Goal: Contribute content

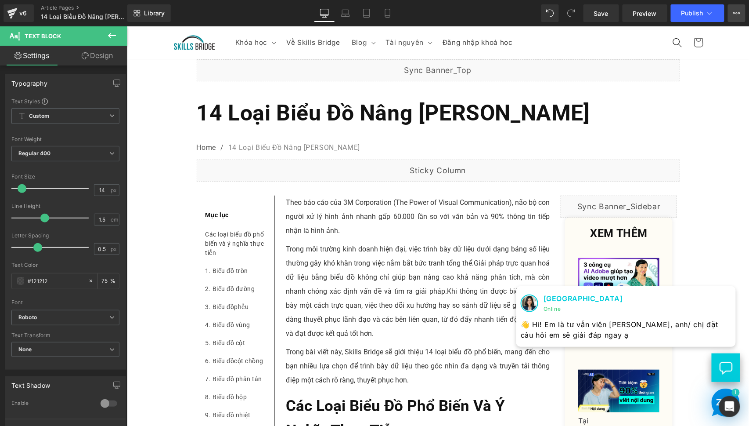
click at [739, 12] on icon at bounding box center [737, 13] width 7 height 7
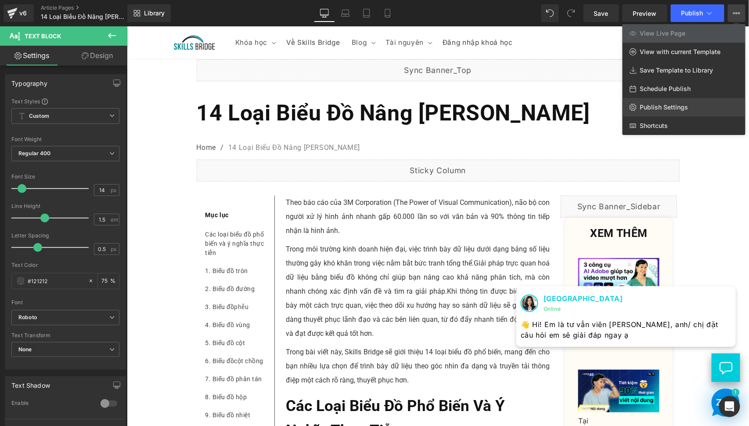
click at [674, 105] on span "Publish Settings" at bounding box center [664, 107] width 48 height 8
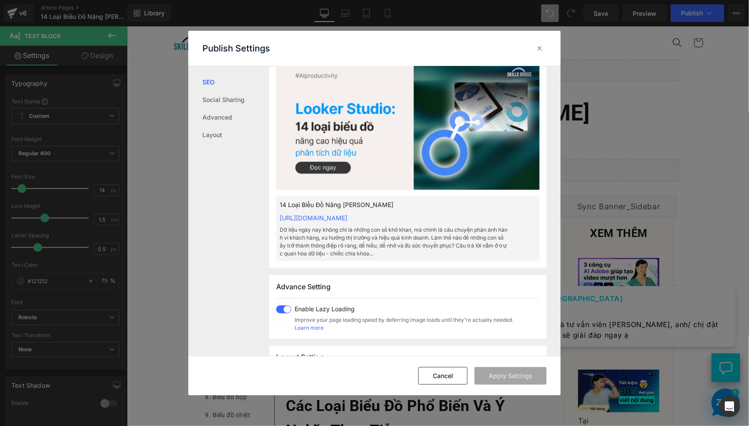
scroll to position [325, 0]
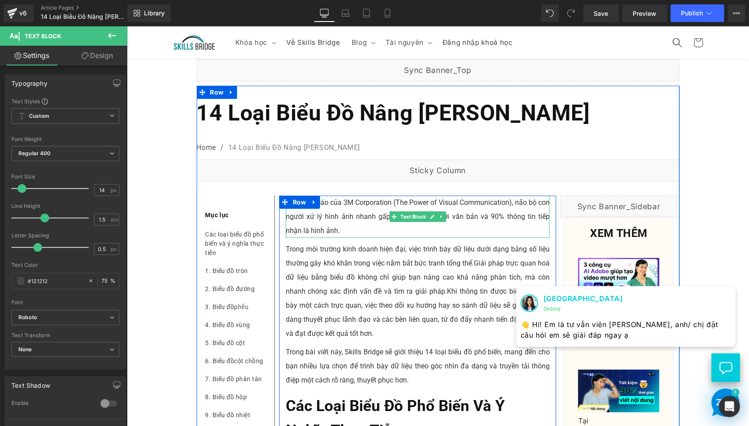
click at [325, 237] on p "Theo báo cáo của 3M Corporation (The Power of Visual Communication), não bộ con…" at bounding box center [418, 216] width 264 height 42
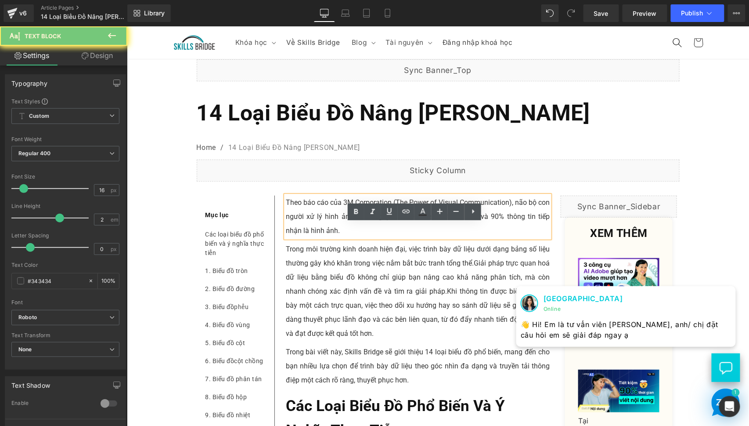
click at [325, 237] on p "Theo báo cáo của 3M Corporation (The Power of Visual Communication), não bộ con…" at bounding box center [418, 216] width 264 height 42
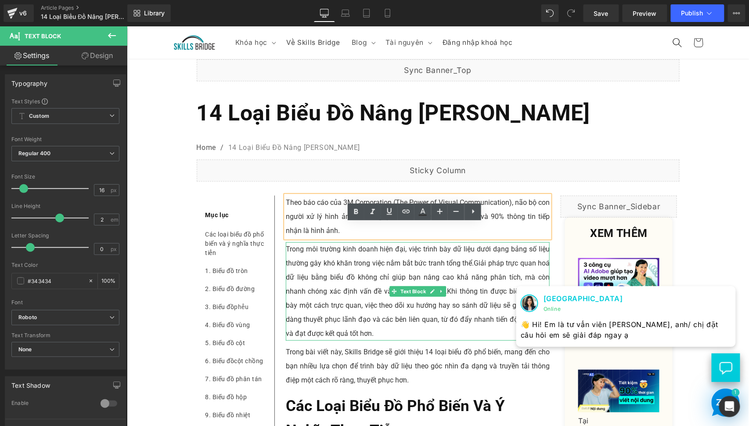
copy p "Theo báo cáo của 3M Corporation (The Power of Visual Communication), não bộ con…"
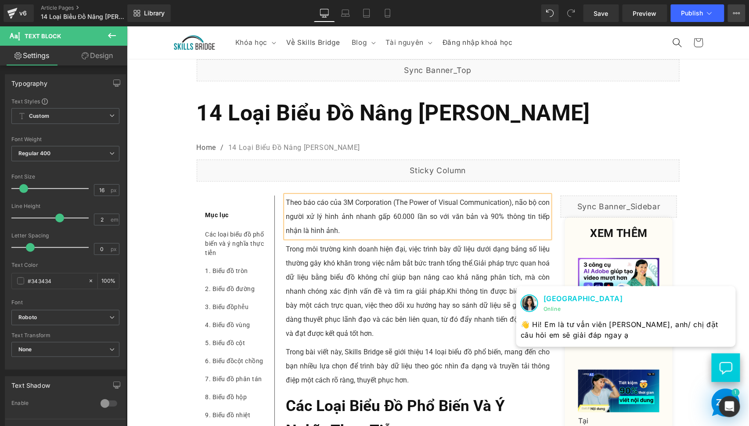
click at [741, 13] on button "View Live Page View with current Template Save Template to Library Schedule Pub…" at bounding box center [737, 13] width 18 height 18
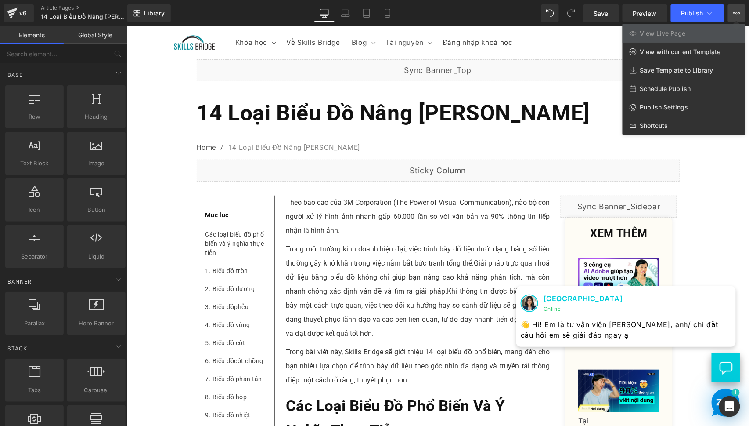
click at [375, 324] on div at bounding box center [438, 225] width 622 height 399
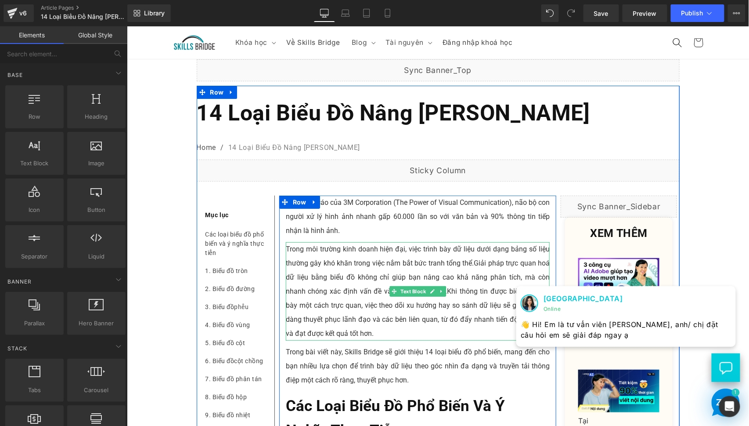
scroll to position [81, 0]
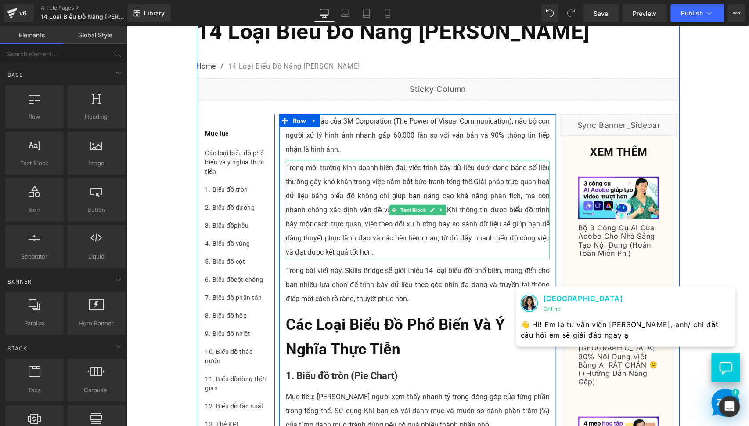
click at [337, 213] on span "Giải pháp trực quan hoá dữ liệu bằng biểu đồ không chỉ giúp bạn nâng cao khả nă…" at bounding box center [418, 195] width 264 height 36
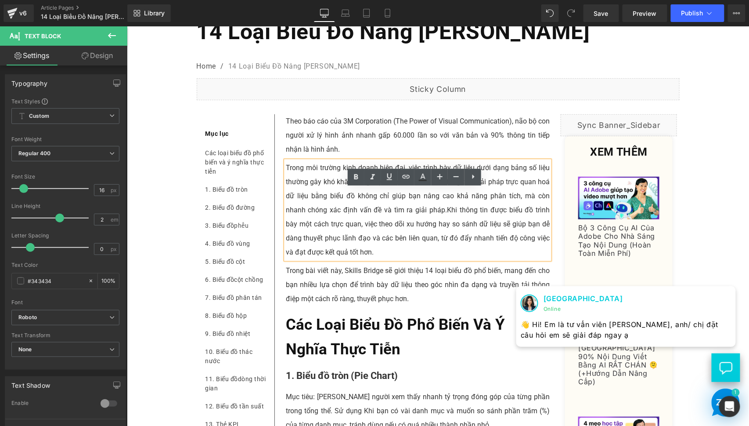
click at [445, 234] on span "Khi thông tin được biểu đồ trình bày một cách trực quan, việc theo dõi xu hướng…" at bounding box center [418, 230] width 264 height 51
click at [749, 155] on div at bounding box center [749, 213] width 0 height 426
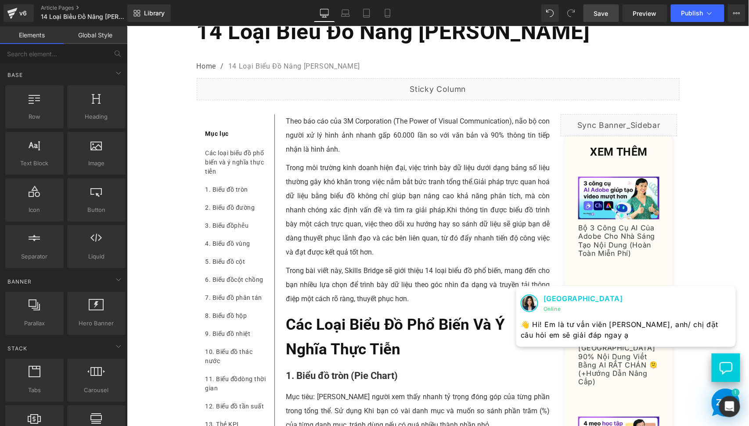
click at [598, 13] on span "Save" at bounding box center [601, 13] width 14 height 9
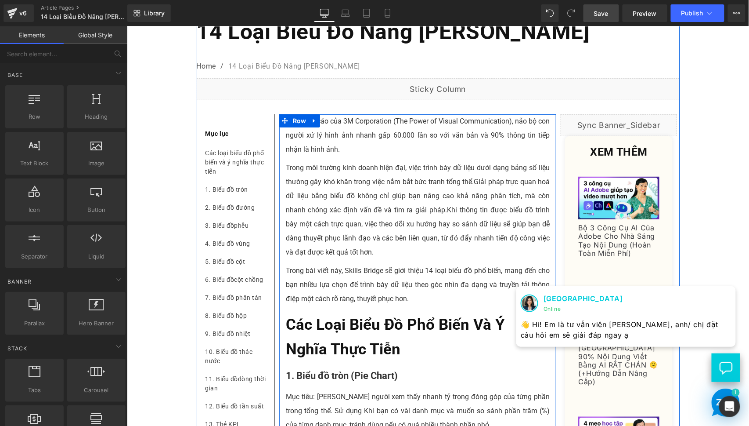
click at [338, 156] on p "Theo báo cáo của 3M Corporation (The Power of Visual Communication), não bộ con…" at bounding box center [418, 135] width 264 height 42
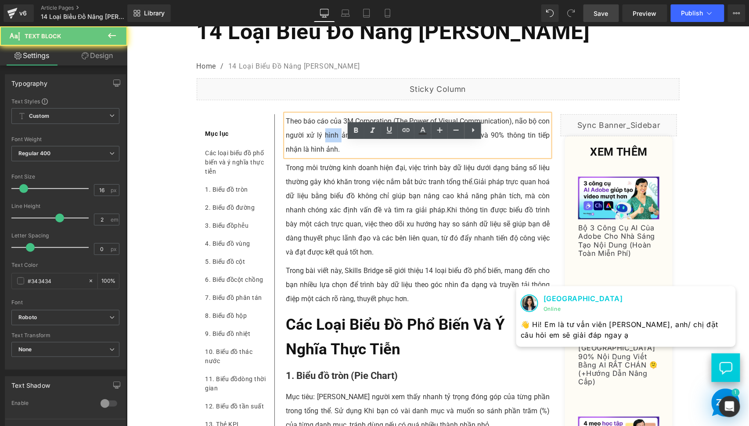
click at [338, 156] on p "Theo báo cáo của 3M Corporation (The Power of Visual Communication), não bộ con…" at bounding box center [418, 135] width 264 height 42
copy p "Theo báo cáo của 3M Corporation (The Power of Visual Communication), não bộ con…"
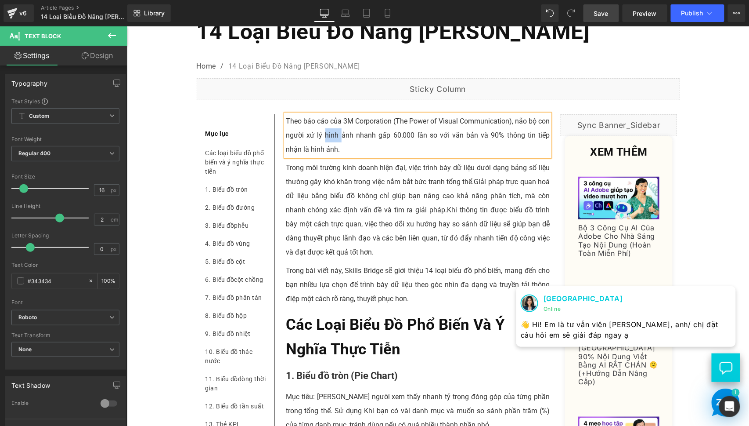
click at [336, 213] on span "Giải pháp trực quan hoá dữ liệu bằng biểu đồ không chỉ giúp bạn nâng cao khả nă…" at bounding box center [418, 195] width 264 height 36
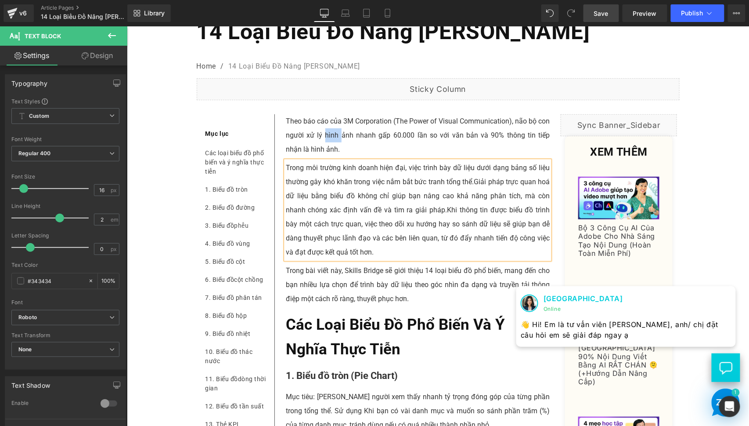
click at [336, 213] on span "Giải pháp trực quan hoá dữ liệu bằng biểu đồ không chỉ giúp bạn nâng cao khả nă…" at bounding box center [418, 195] width 264 height 36
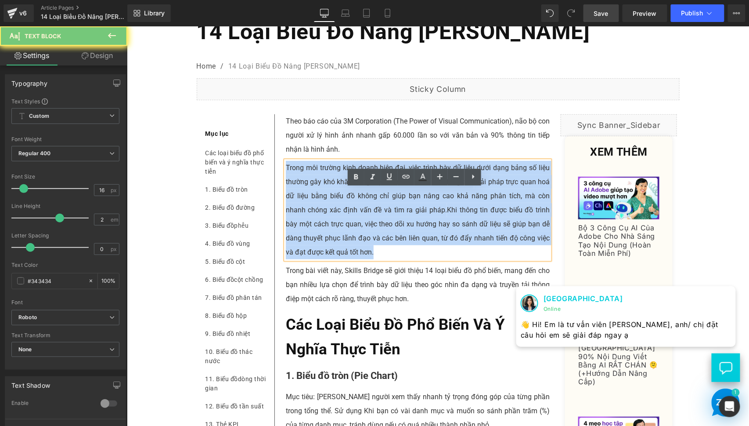
copy p "Trong môi trường kinh doanh hiện đại, việc trình bày dữ liệu dưới dạng bảng số …"
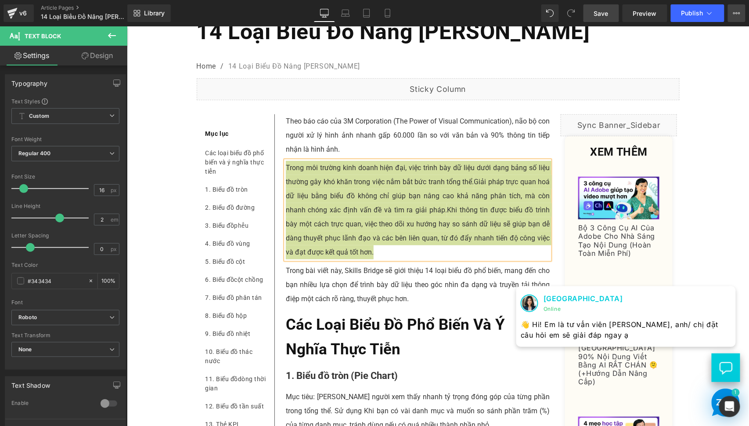
click at [739, 14] on icon at bounding box center [737, 13] width 7 height 7
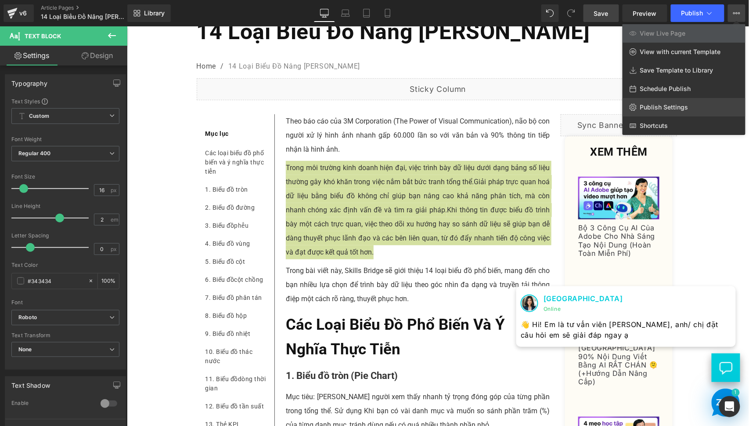
click at [657, 105] on span "Publish Settings" at bounding box center [664, 107] width 48 height 8
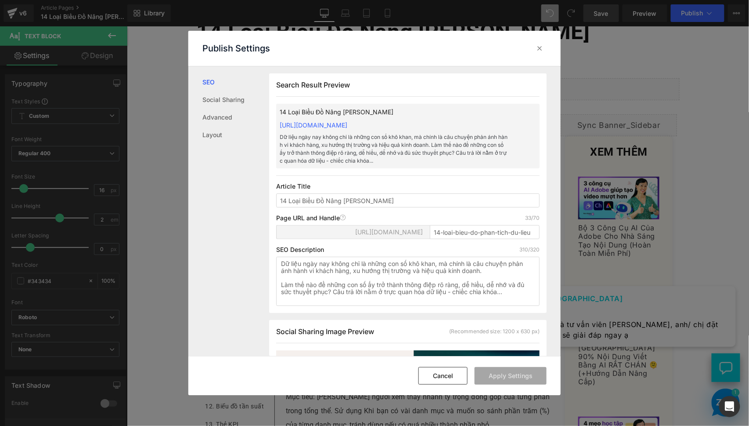
scroll to position [0, 0]
click at [408, 291] on textarea "Dữ liệu ngày nay không chỉ là những con số khô khan, mà chính là câu chuyện phả…" at bounding box center [408, 280] width 264 height 49
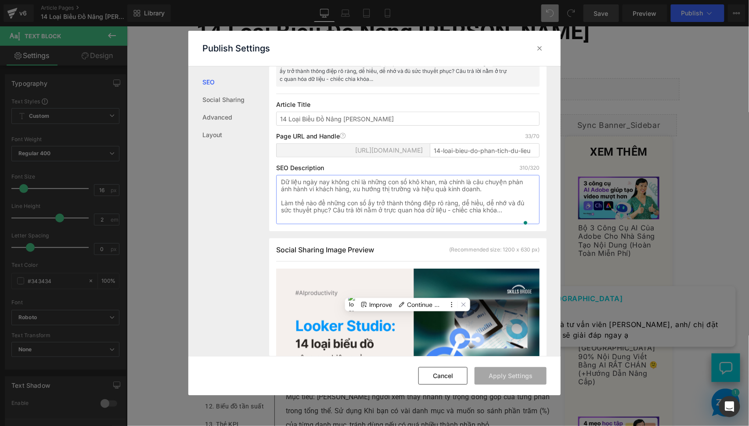
paste textarea "Theo báo cáo của 3M Corporation (The Power of Visual Communication), não bộ con…"
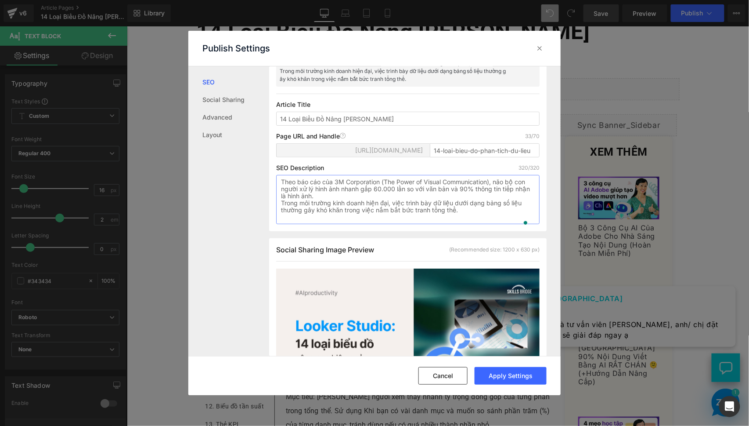
drag, startPoint x: 282, startPoint y: 213, endPoint x: 294, endPoint y: 218, distance: 13.1
click at [282, 213] on textarea "Theo báo cáo của 3M Corporation (The Power of Visual Communication), não bộ con…" at bounding box center [408, 199] width 264 height 49
click at [497, 212] on textarea "Theo báo cáo của 3M Corporation (The Power of Visual Communication), não bộ con…" at bounding box center [408, 199] width 264 height 49
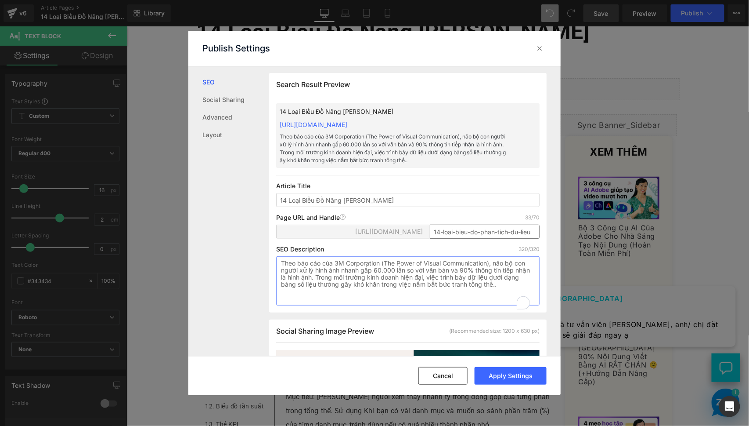
type textarea "Theo báo cáo của 3M Corporation (The Power of Visual Communication), não bộ con…"
drag, startPoint x: 526, startPoint y: 243, endPoint x: 537, endPoint y: 243, distance: 10.6
click at [537, 243] on div "Search Result Preview 14 Loại Biểu Đồ Nâng [PERSON_NAME] Quả Phân [PERSON_NAME]…" at bounding box center [408, 192] width 278 height 239
click at [498, 239] on input "14-loai-bieu-do-phan-tich-du-lieu" at bounding box center [485, 231] width 110 height 14
click at [499, 370] on button "Apply Settings" at bounding box center [511, 376] width 72 height 18
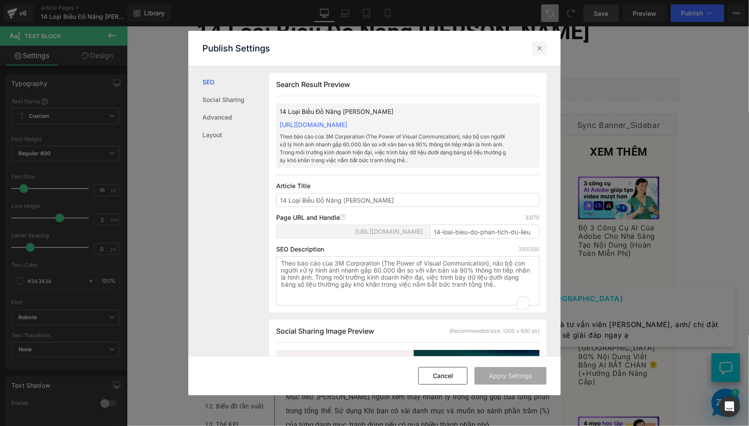
click at [539, 50] on icon at bounding box center [539, 48] width 9 height 9
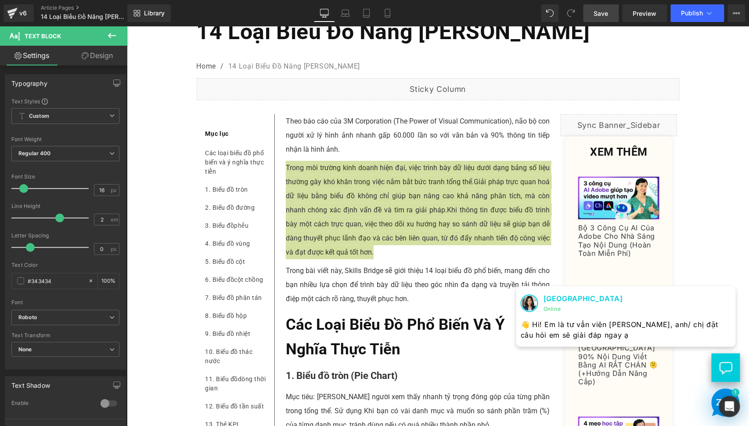
click at [594, 20] on link "Save" at bounding box center [602, 13] width 36 height 18
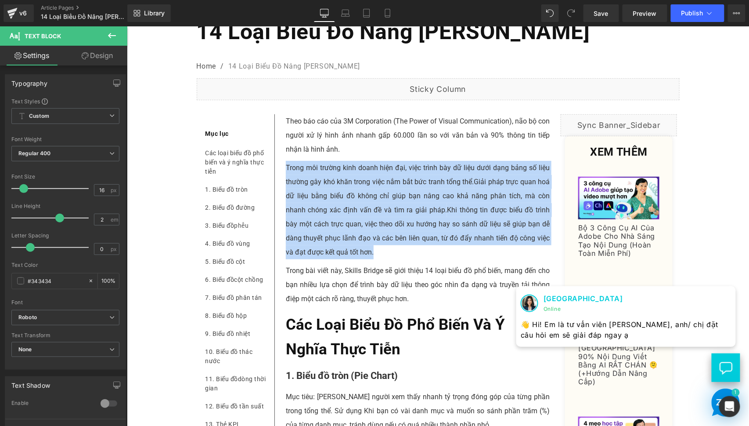
click at [363, 213] on span "Giải pháp trực quan hoá dữ liệu bằng biểu đồ không chỉ giúp bạn nâng cao khả nă…" at bounding box center [418, 195] width 264 height 36
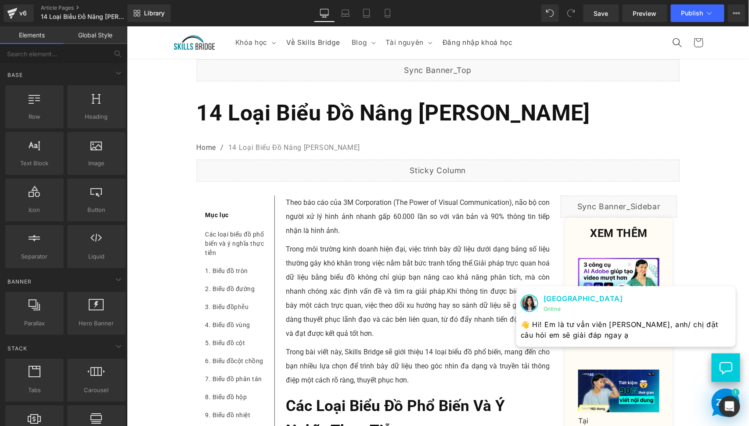
click at [648, 9] on span "Preview" at bounding box center [645, 13] width 24 height 9
